Goal: Information Seeking & Learning: Learn about a topic

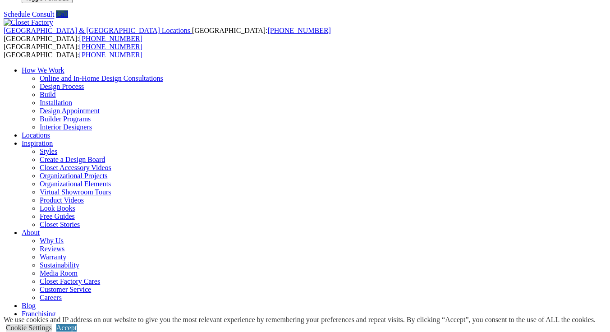
scroll to position [33, 0]
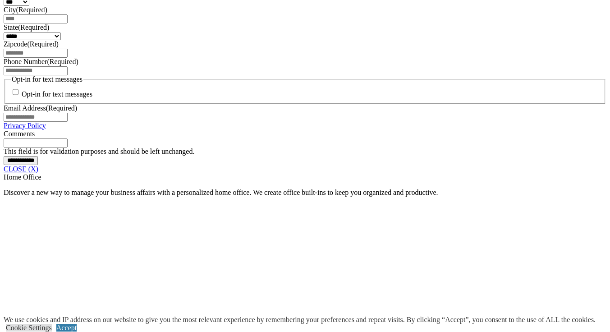
scroll to position [669, 0]
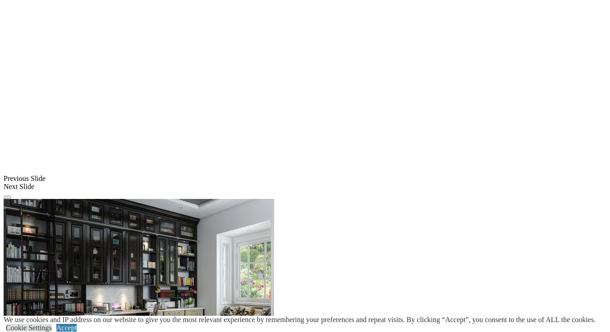
scroll to position [620, 0]
